Goal: Find specific page/section: Find specific page/section

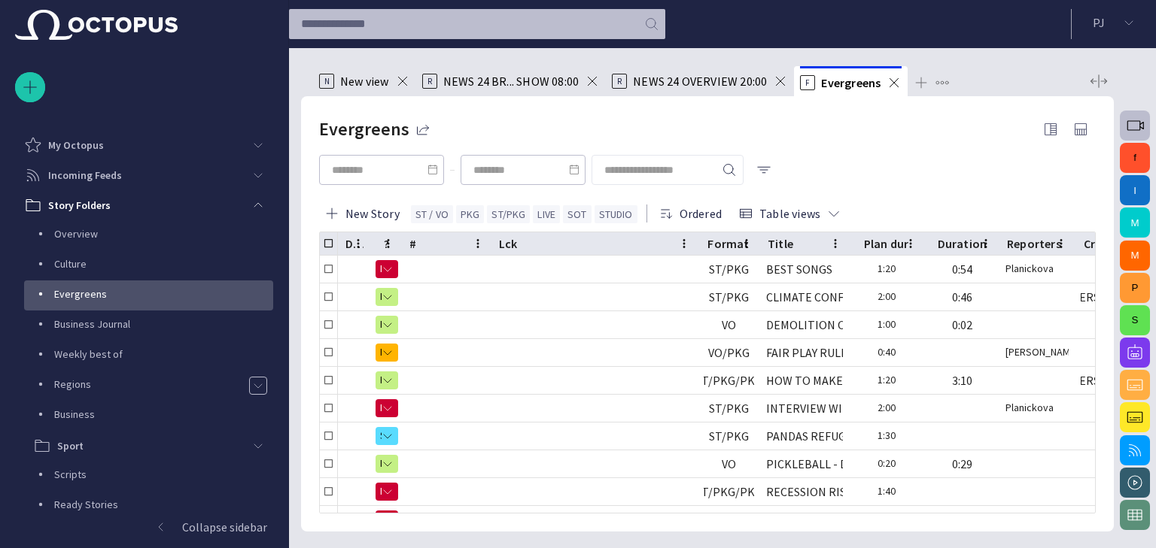
scroll to position [150, 0]
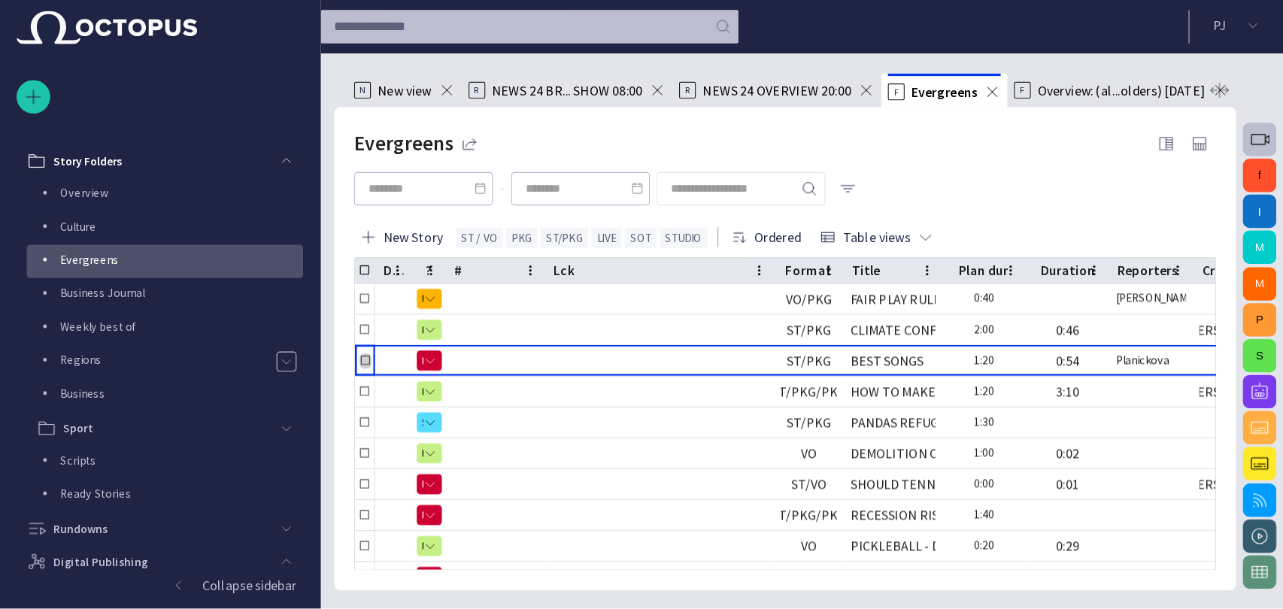
scroll to position [60, 0]
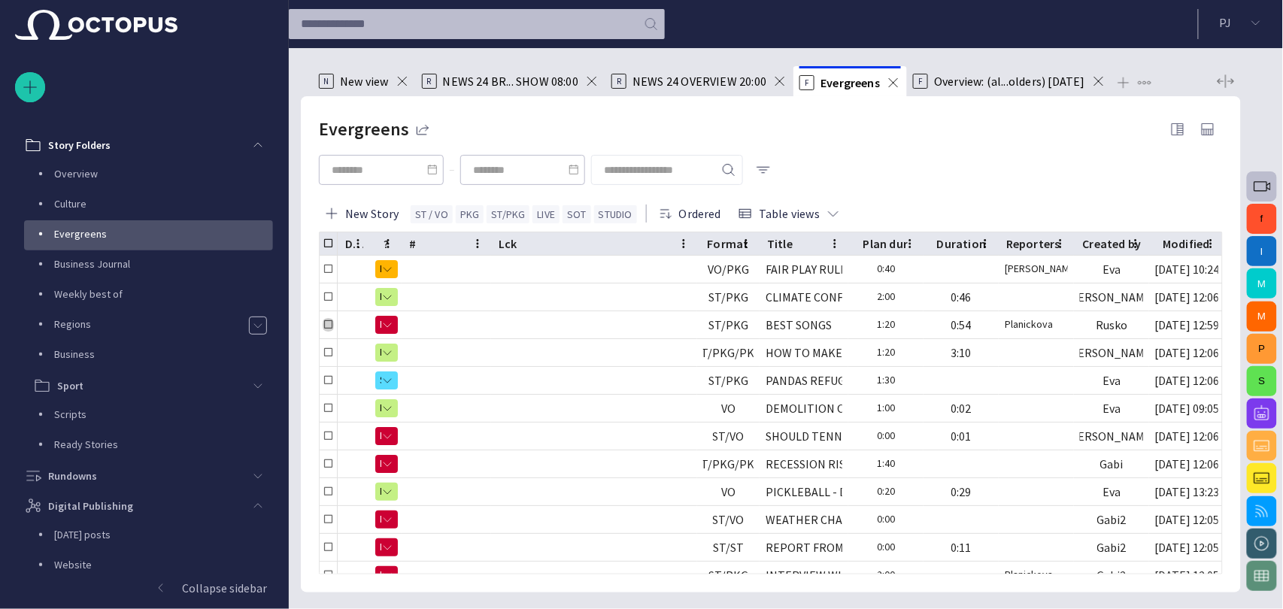
drag, startPoint x: 927, startPoint y: 1, endPoint x: 900, endPoint y: 150, distance: 152.1
click at [900, 150] on div at bounding box center [771, 169] width 904 height 51
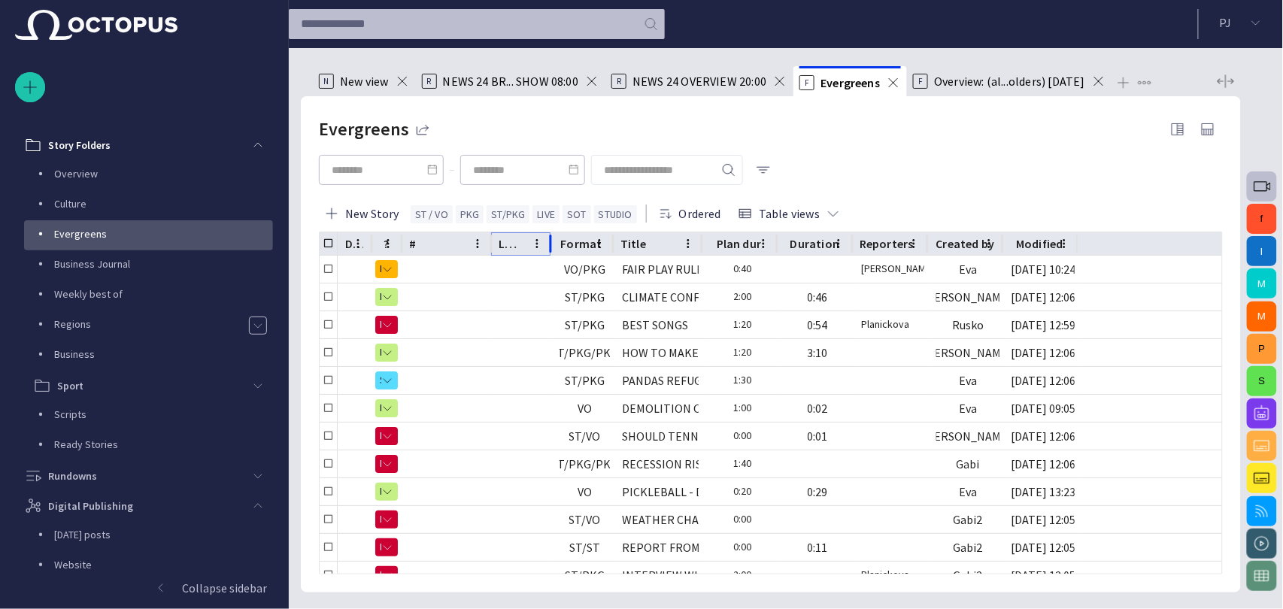
drag, startPoint x: 696, startPoint y: 241, endPoint x: 546, endPoint y: 253, distance: 150.2
click at [547, 253] on div at bounding box center [551, 243] width 8 height 23
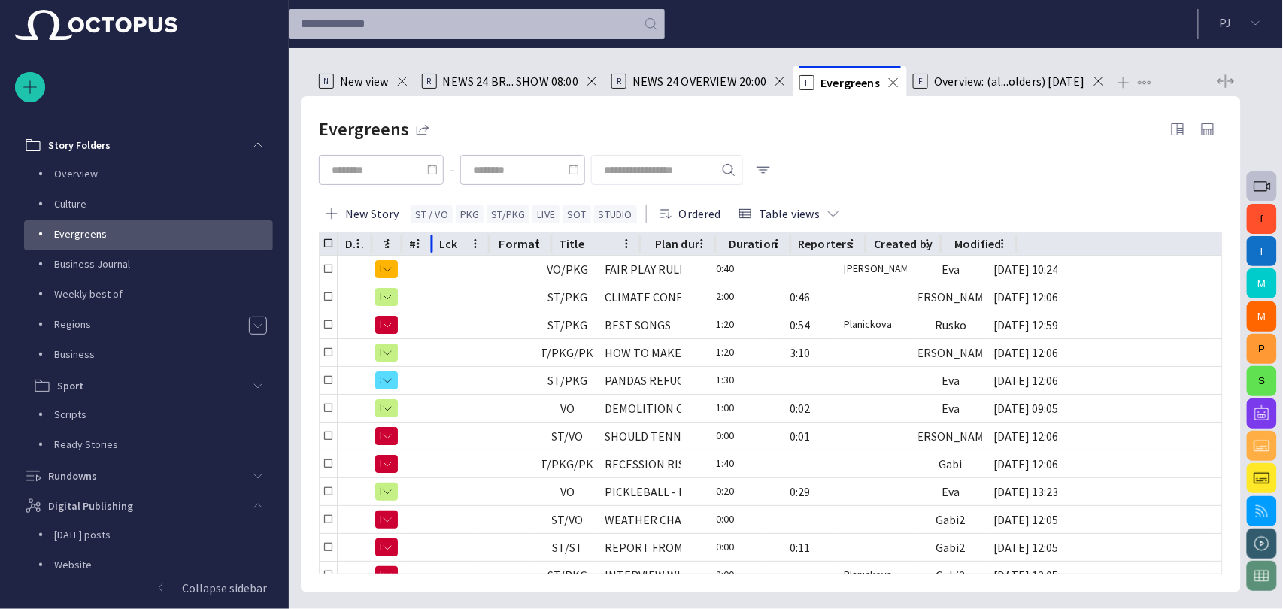
drag, startPoint x: 491, startPoint y: 235, endPoint x: 427, endPoint y: 238, distance: 64.0
click at [427, 238] on div "#" at bounding box center [417, 243] width 30 height 23
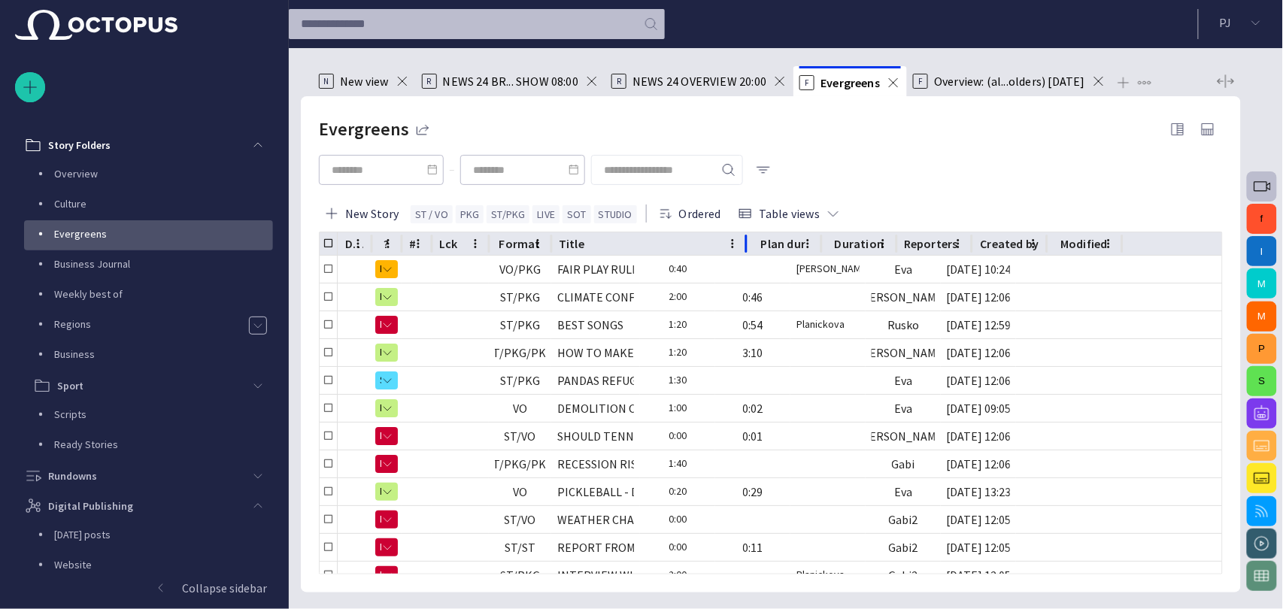
drag, startPoint x: 641, startPoint y: 238, endPoint x: 748, endPoint y: 238, distance: 106.8
click at [748, 238] on div at bounding box center [747, 243] width 8 height 23
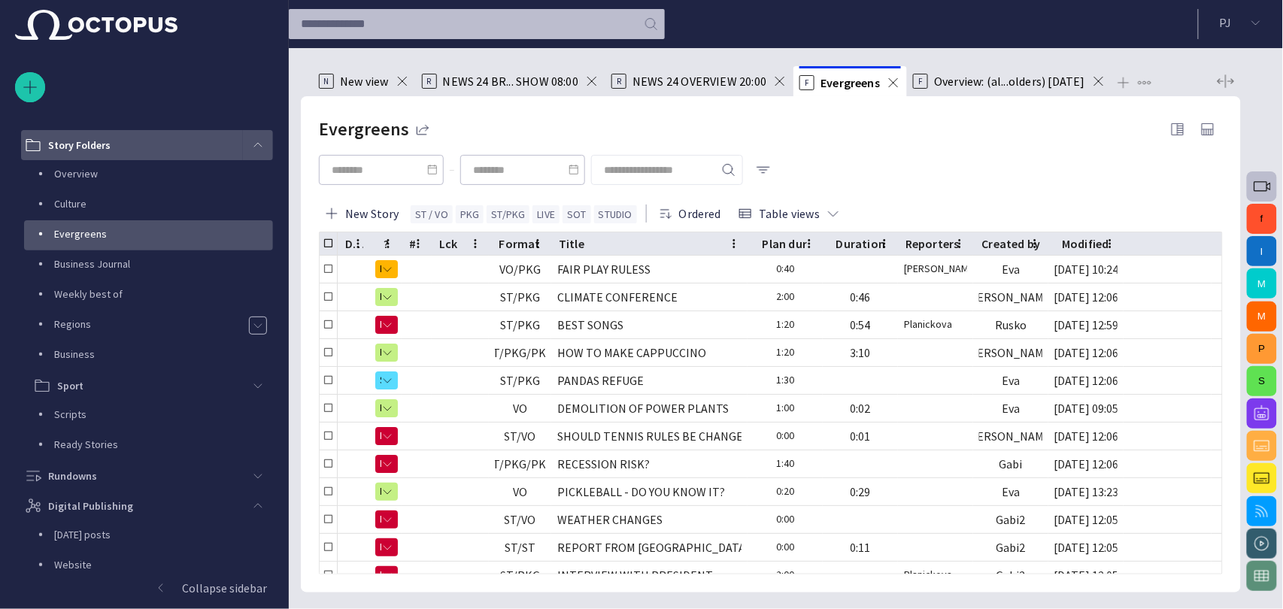
click at [255, 137] on div "main menu" at bounding box center [258, 145] width 30 height 30
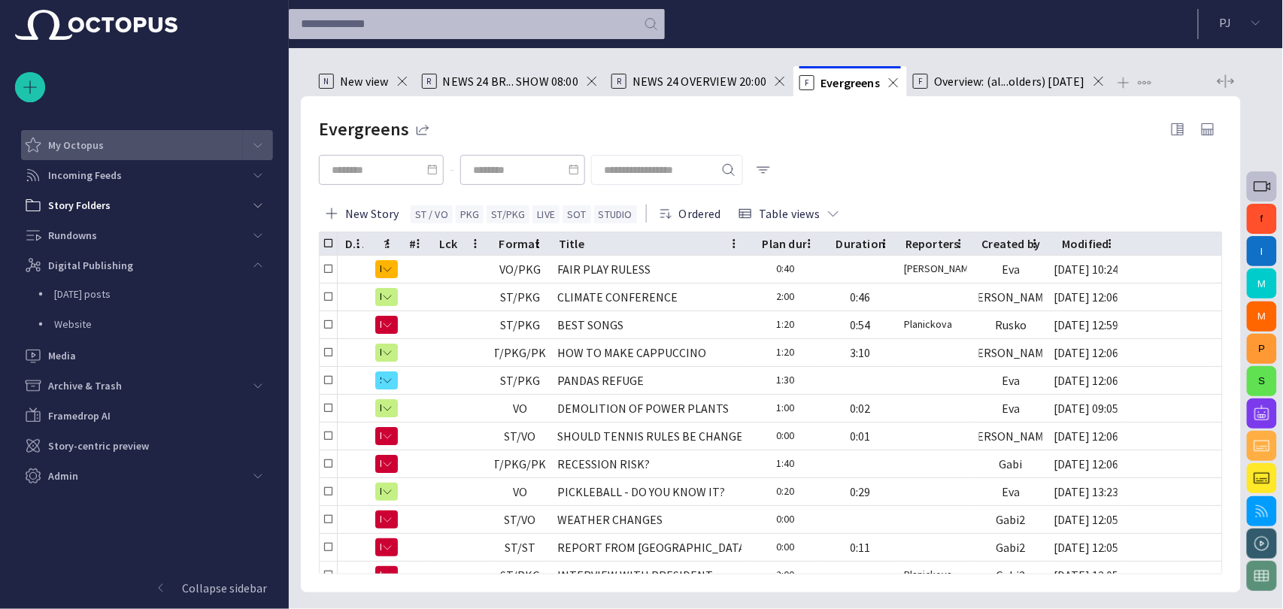
scroll to position [0, 0]
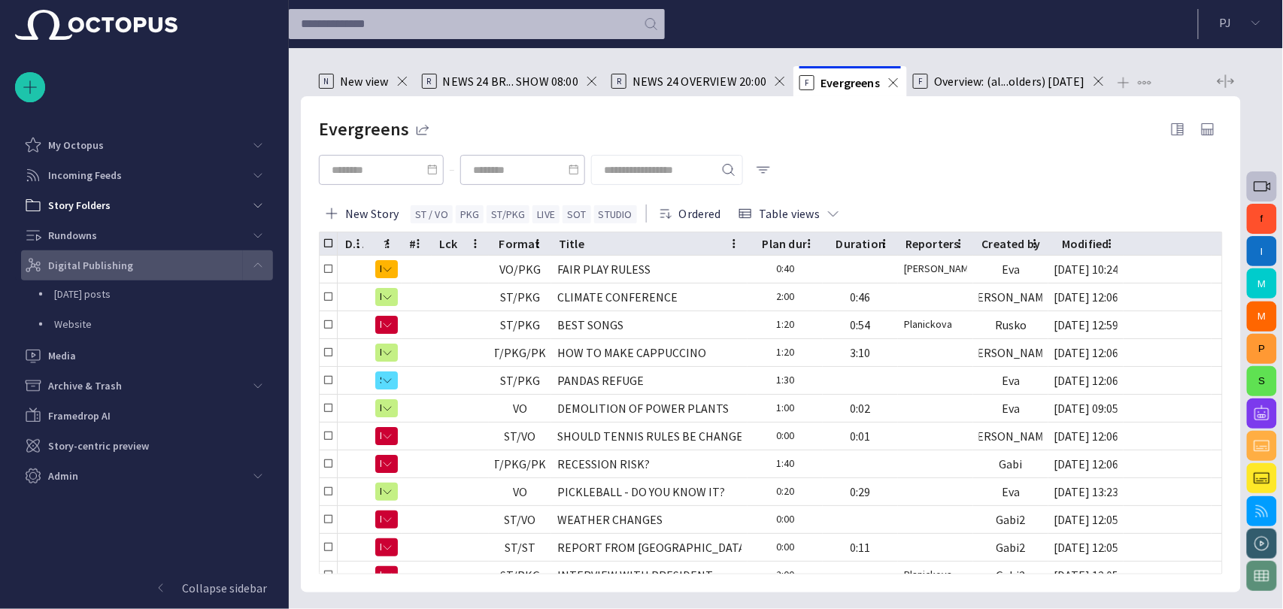
click at [257, 263] on span "main menu" at bounding box center [258, 266] width 12 height 12
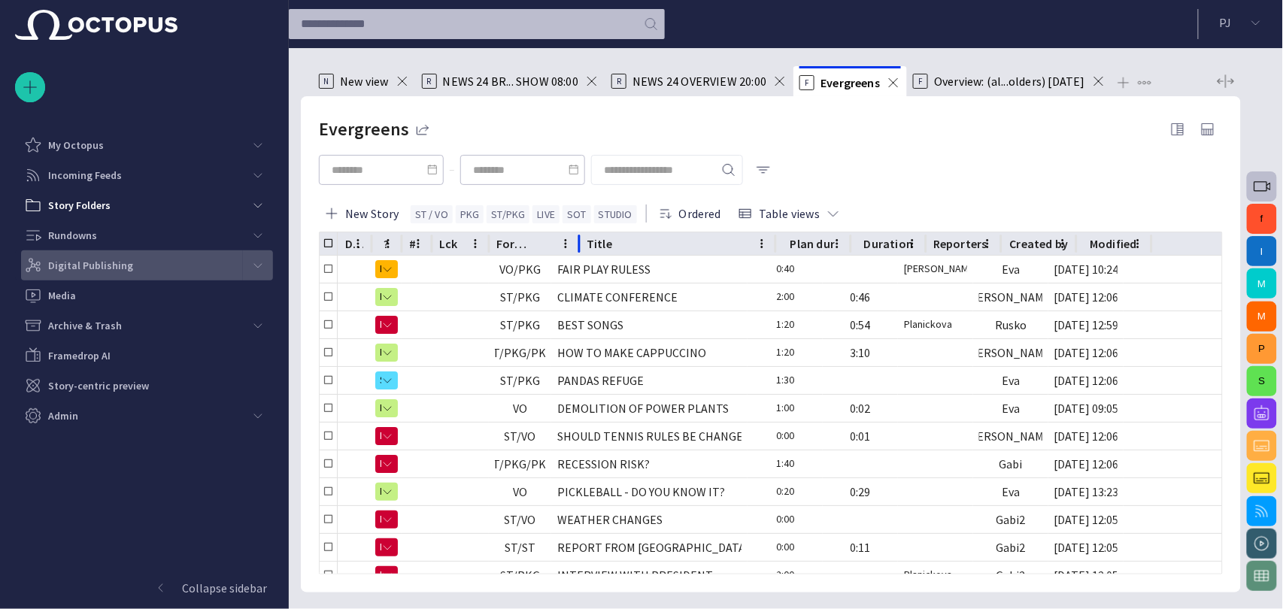
drag, startPoint x: 549, startPoint y: 235, endPoint x: 583, endPoint y: 233, distance: 33.9
click at [583, 233] on div at bounding box center [580, 243] width 8 height 23
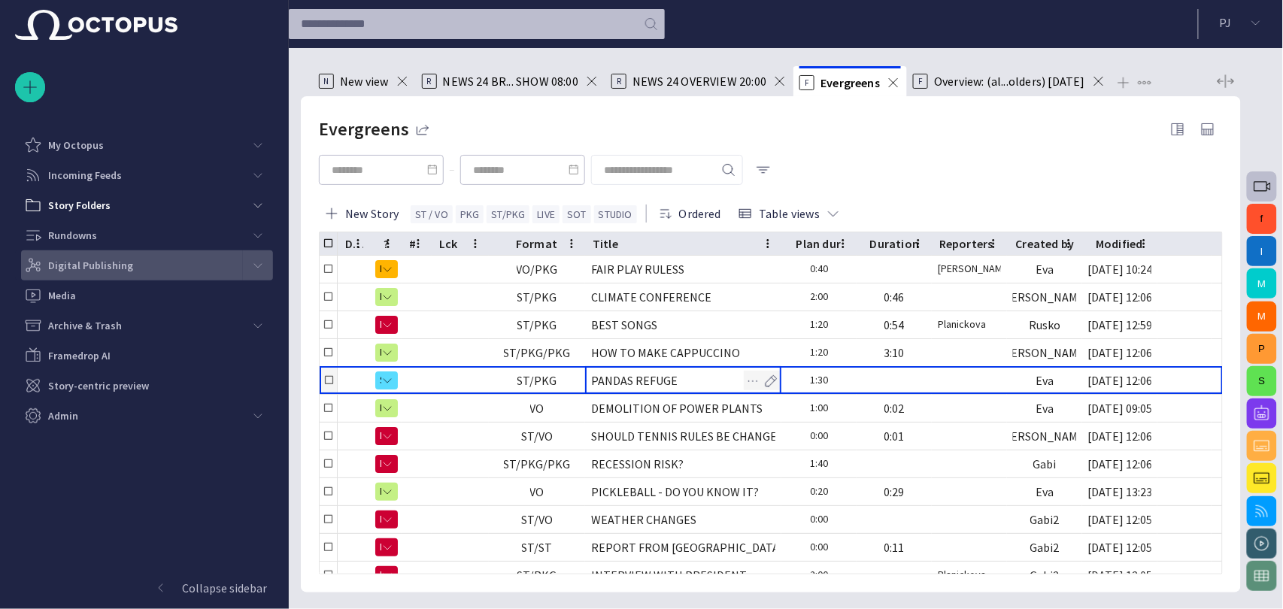
click at [656, 375] on div "PANDAS REFUGE" at bounding box center [634, 380] width 87 height 17
